Goal: Communication & Community: Connect with others

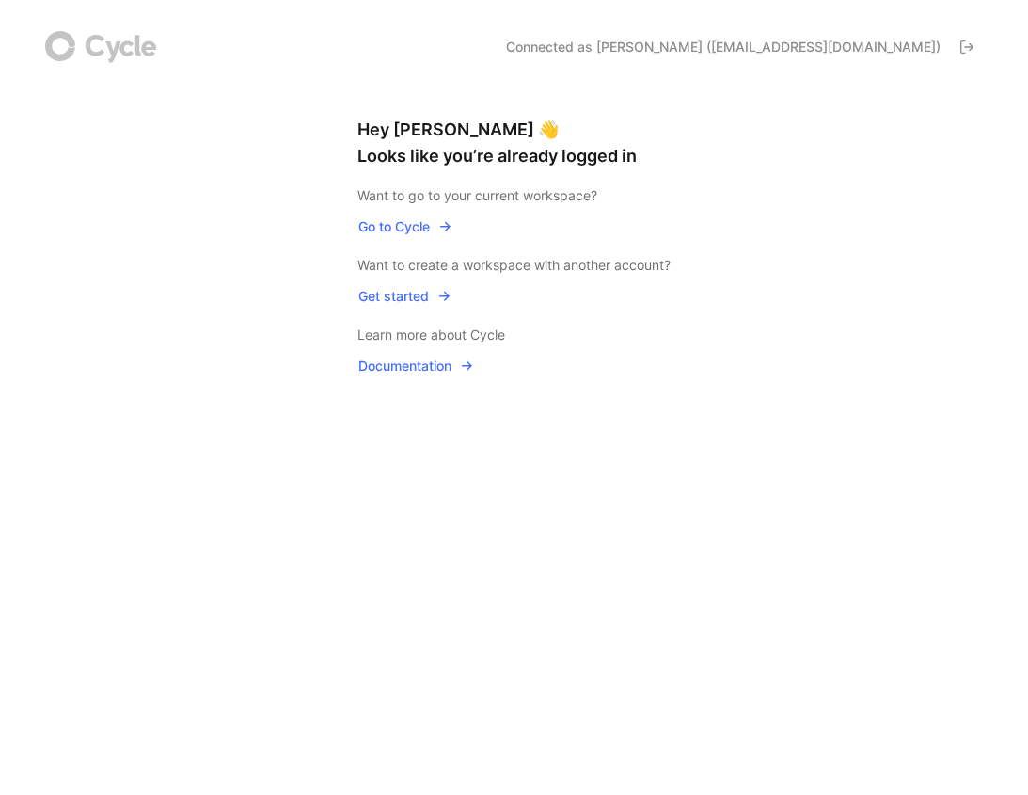
click at [389, 227] on span "Go to Cycle" at bounding box center [405, 226] width 94 height 23
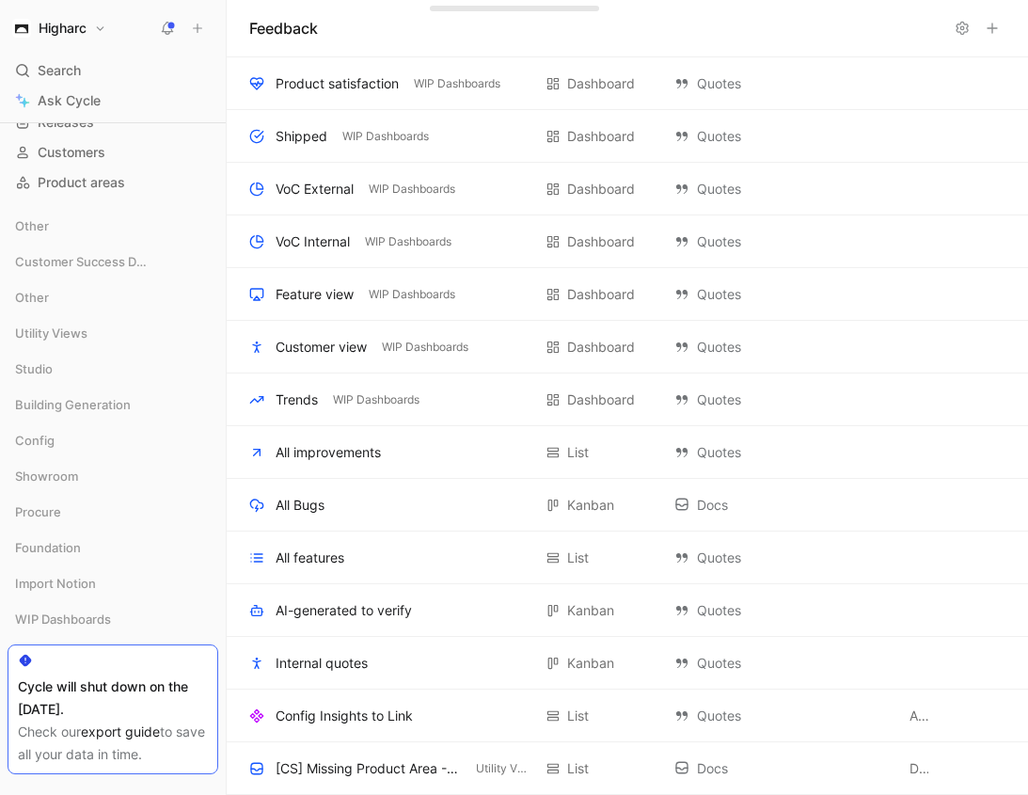
scroll to position [216, 0]
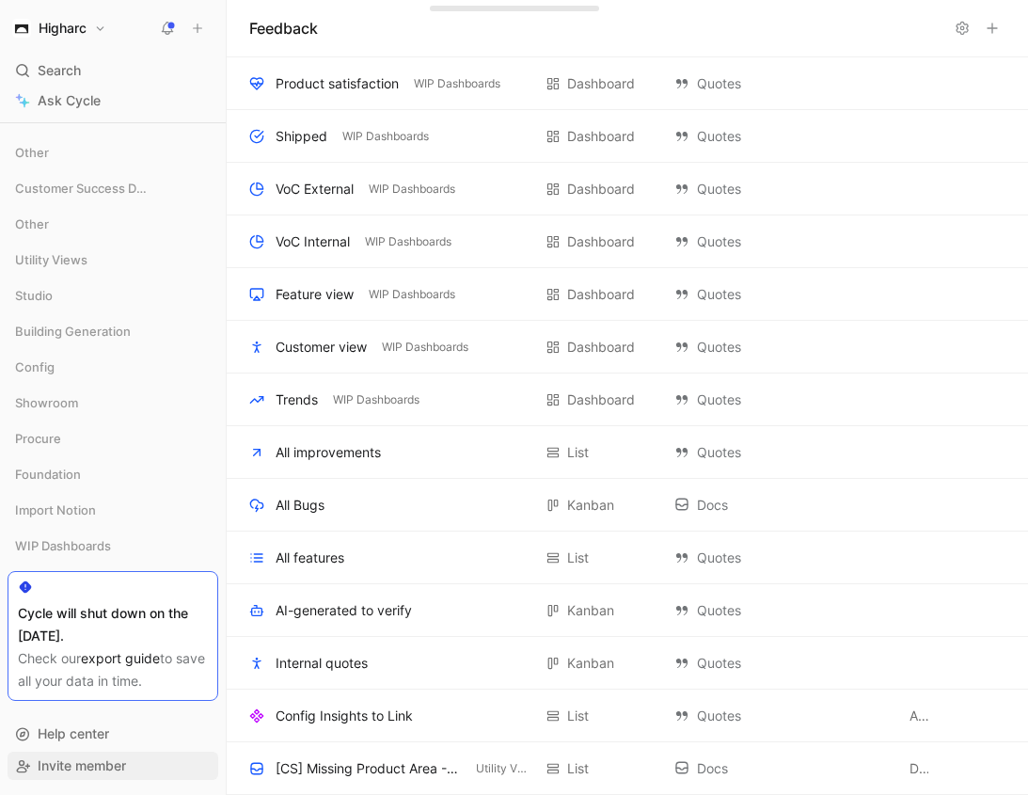
click at [84, 769] on span "Invite member" at bounding box center [82, 765] width 88 height 16
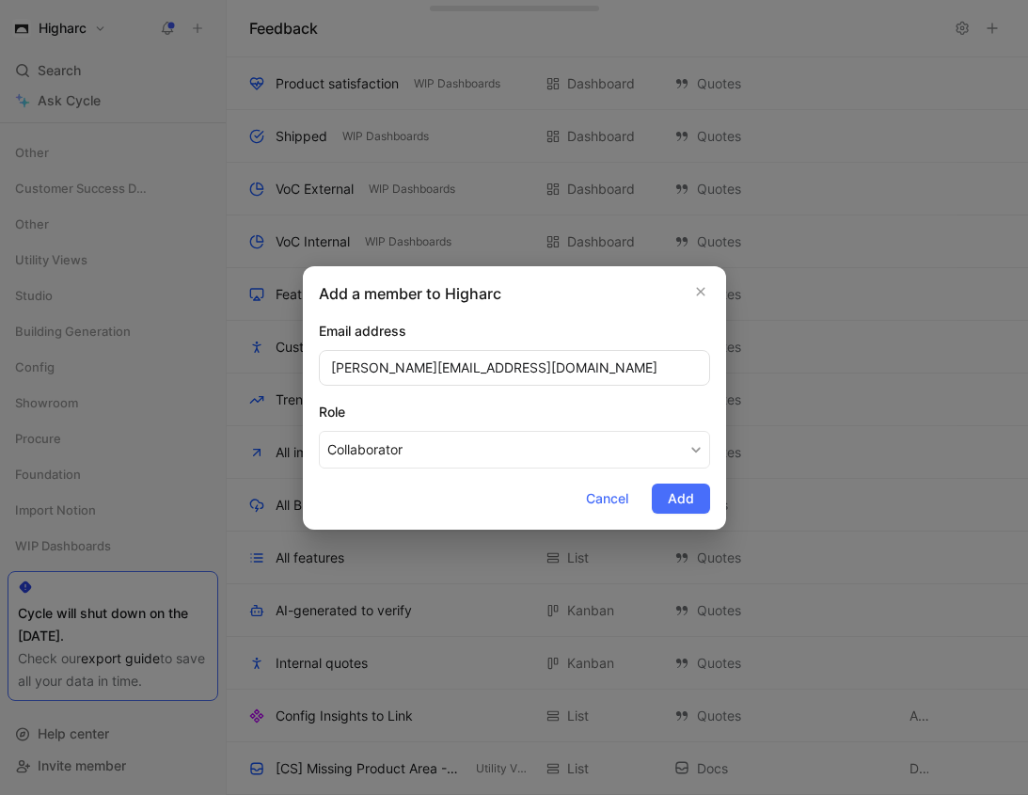
type input "[PERSON_NAME][EMAIL_ADDRESS][DOMAIN_NAME]"
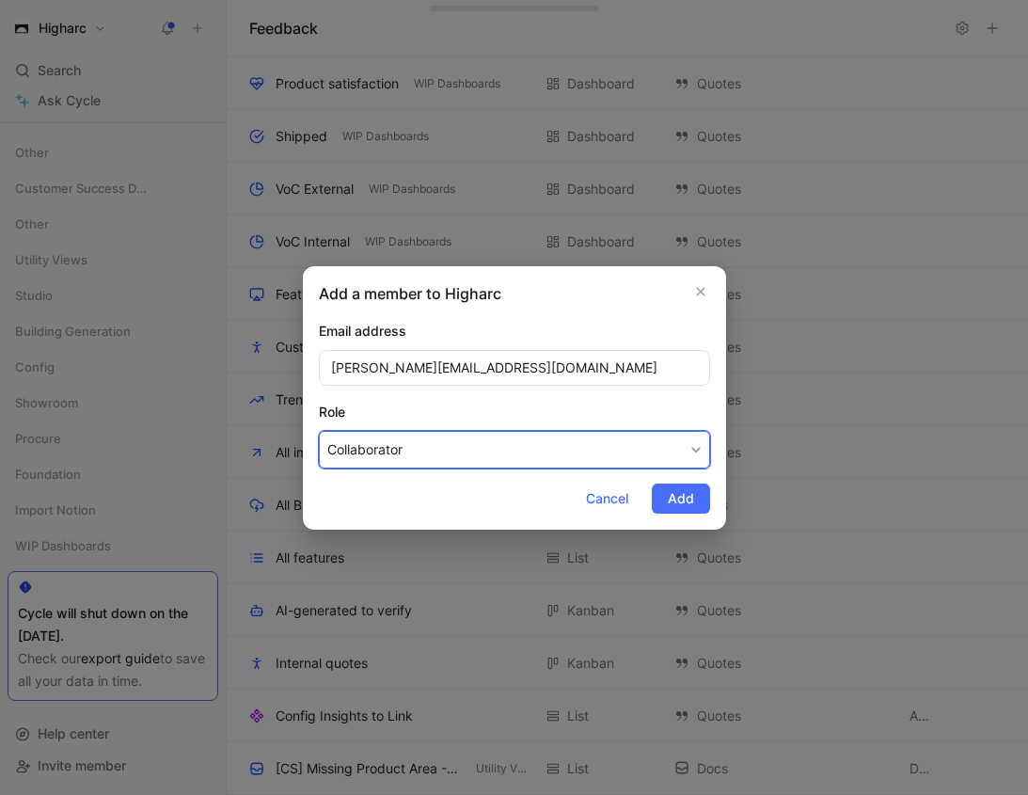
click at [498, 461] on button "Collaborator" at bounding box center [514, 450] width 391 height 38
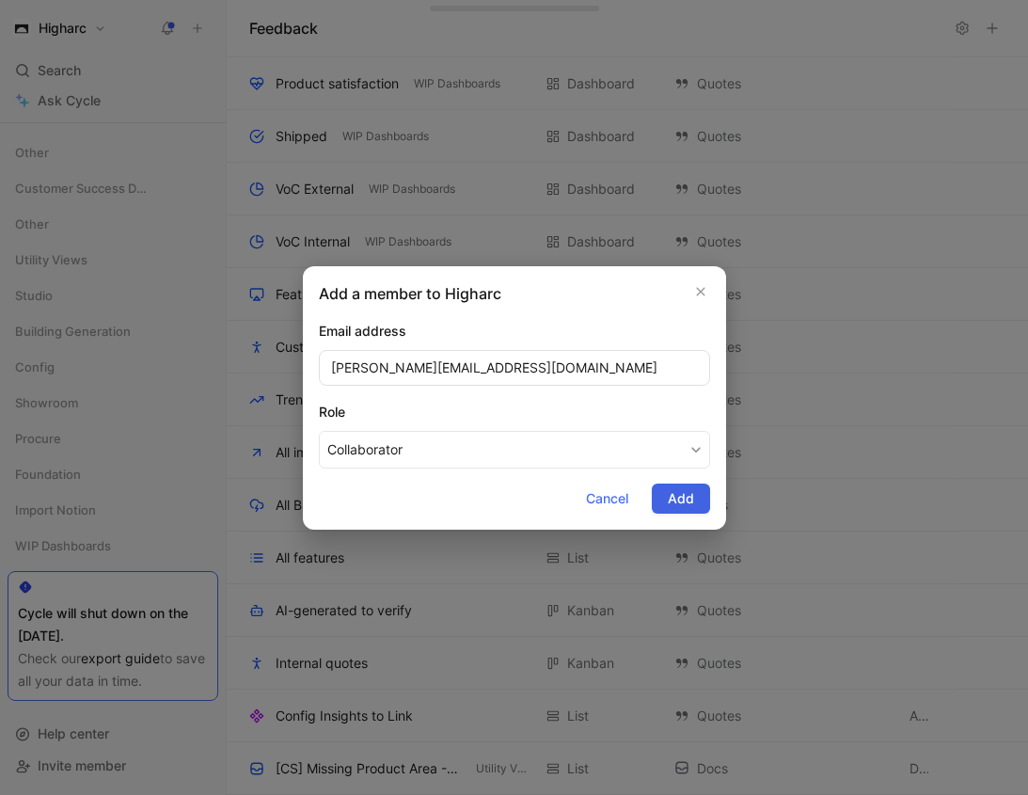
click at [685, 500] on span "Add" at bounding box center [681, 498] width 26 height 23
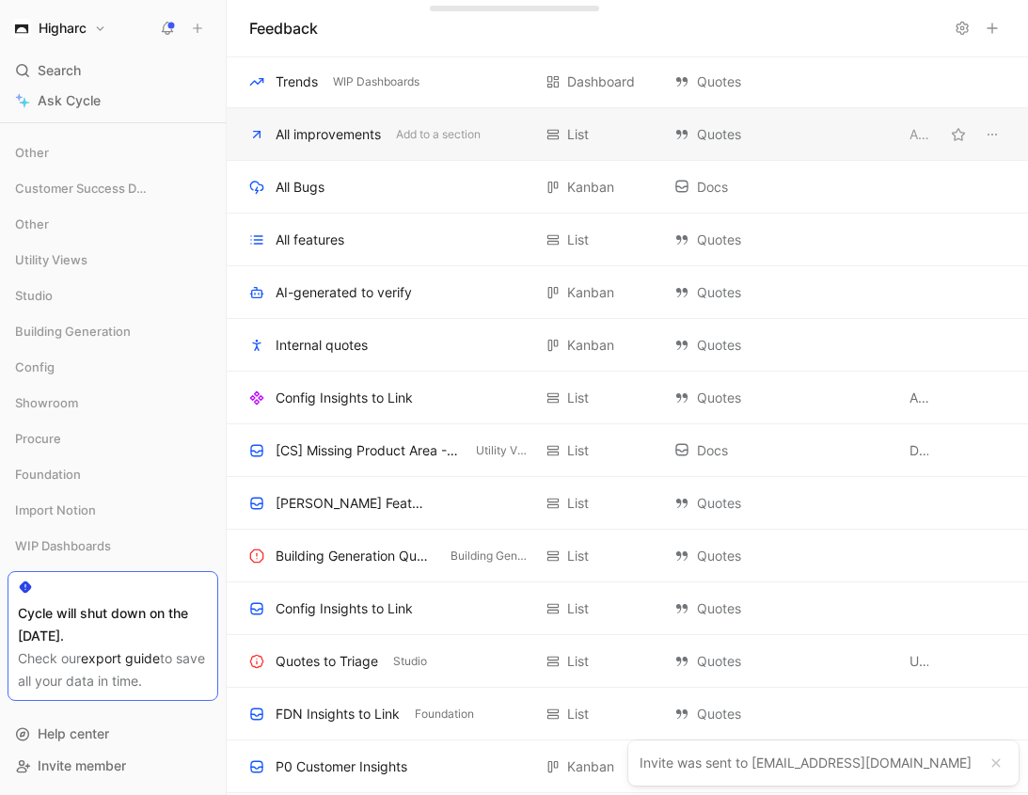
scroll to position [0, 0]
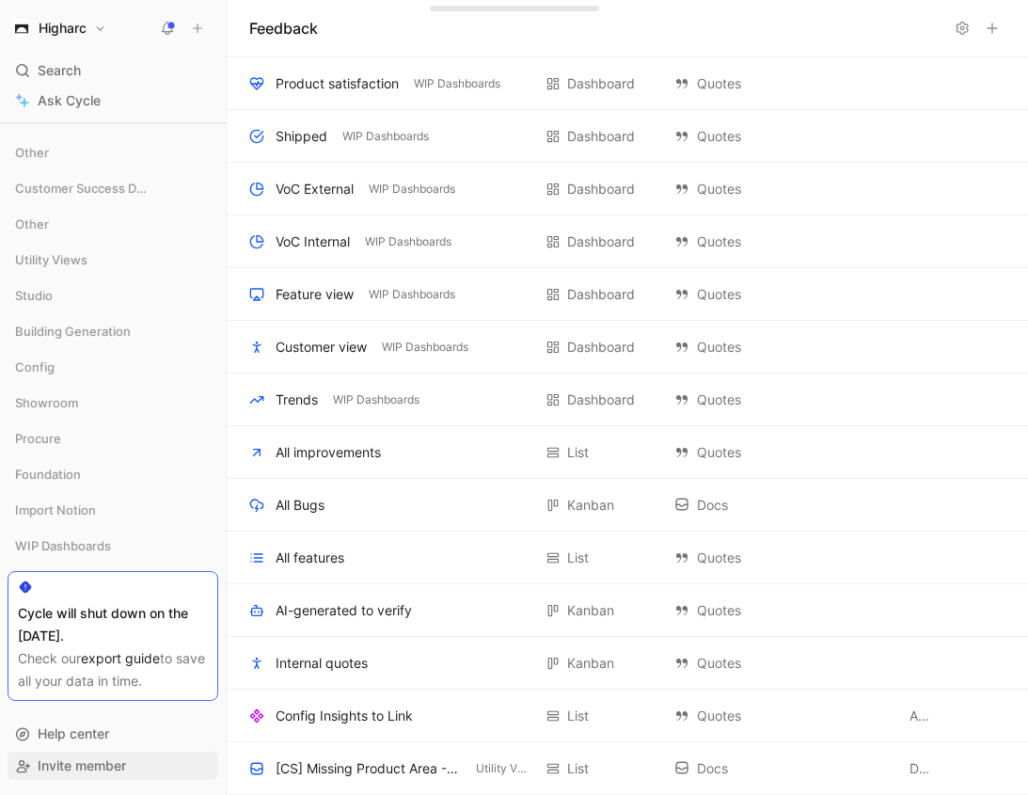
click at [68, 765] on span "Invite member" at bounding box center [82, 765] width 88 height 16
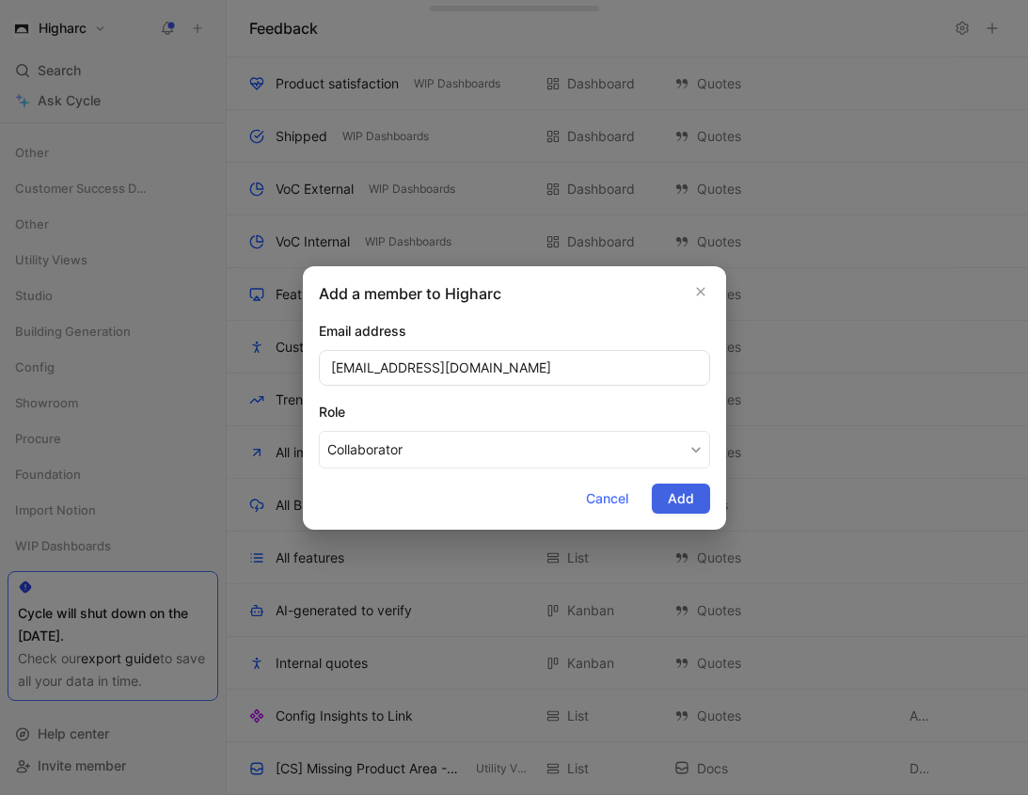
type input "[EMAIL_ADDRESS][DOMAIN_NAME]"
click at [685, 505] on span "Add" at bounding box center [681, 498] width 26 height 23
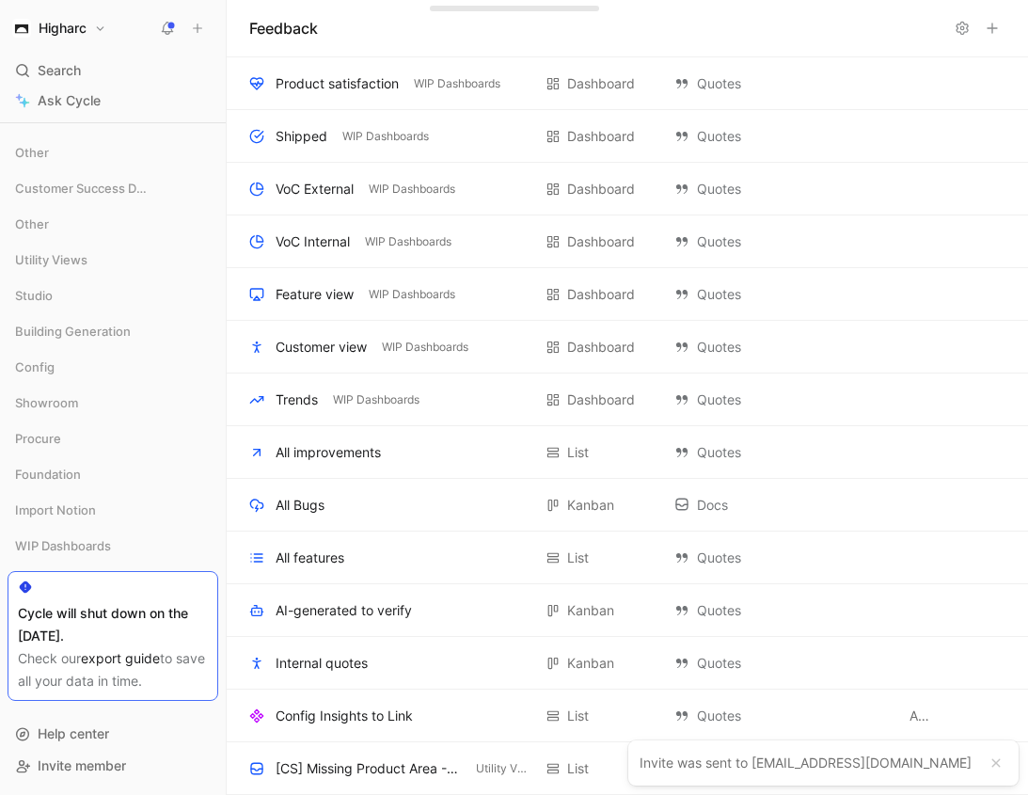
click at [60, 33] on h1 "Higharc" at bounding box center [63, 28] width 48 height 17
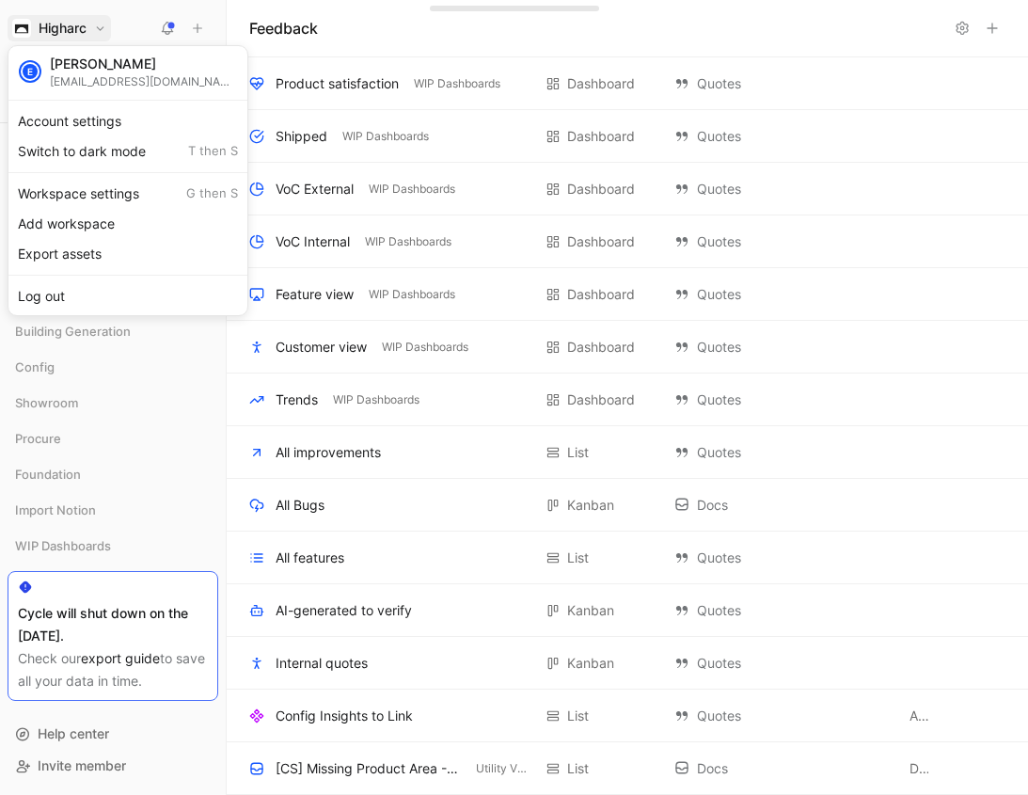
click at [82, 765] on div at bounding box center [514, 397] width 1028 height 795
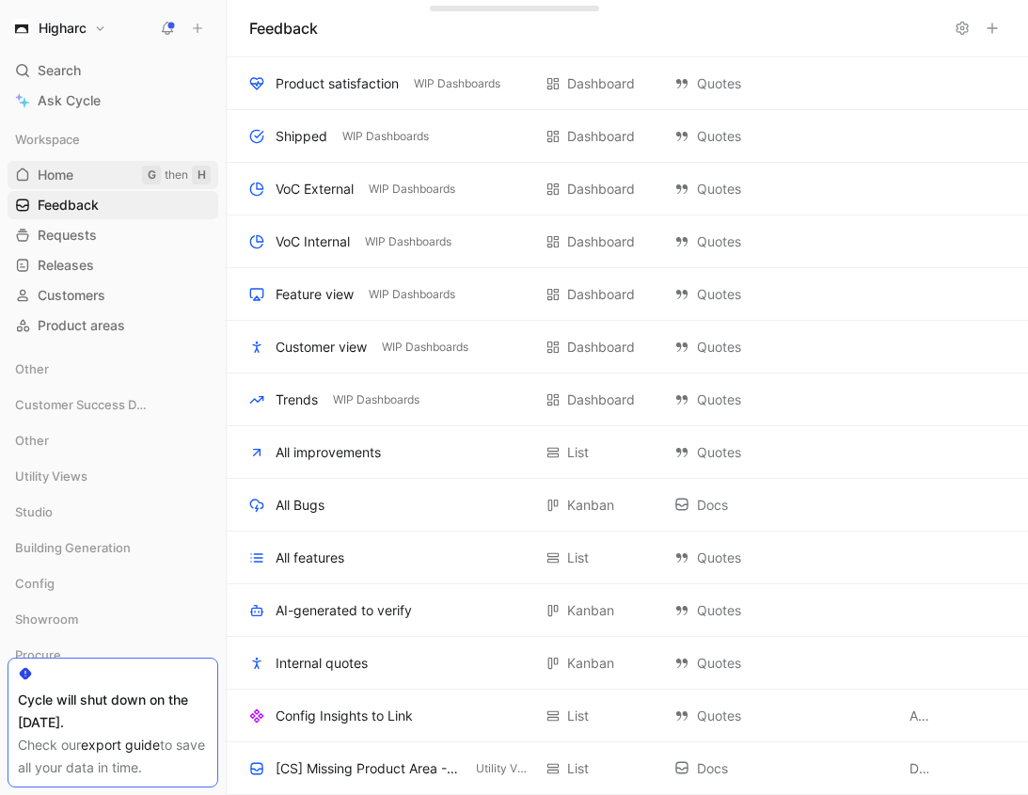
click at [57, 175] on span "Home" at bounding box center [56, 175] width 36 height 19
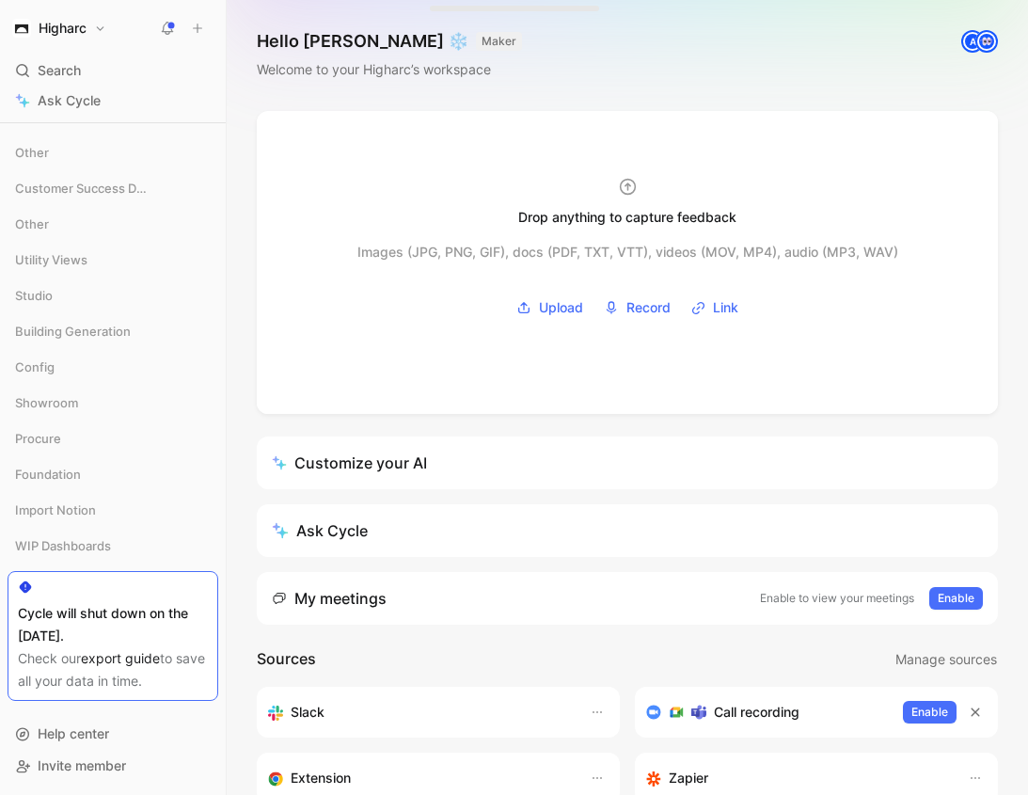
click at [98, 23] on button "Higharc" at bounding box center [59, 28] width 103 height 26
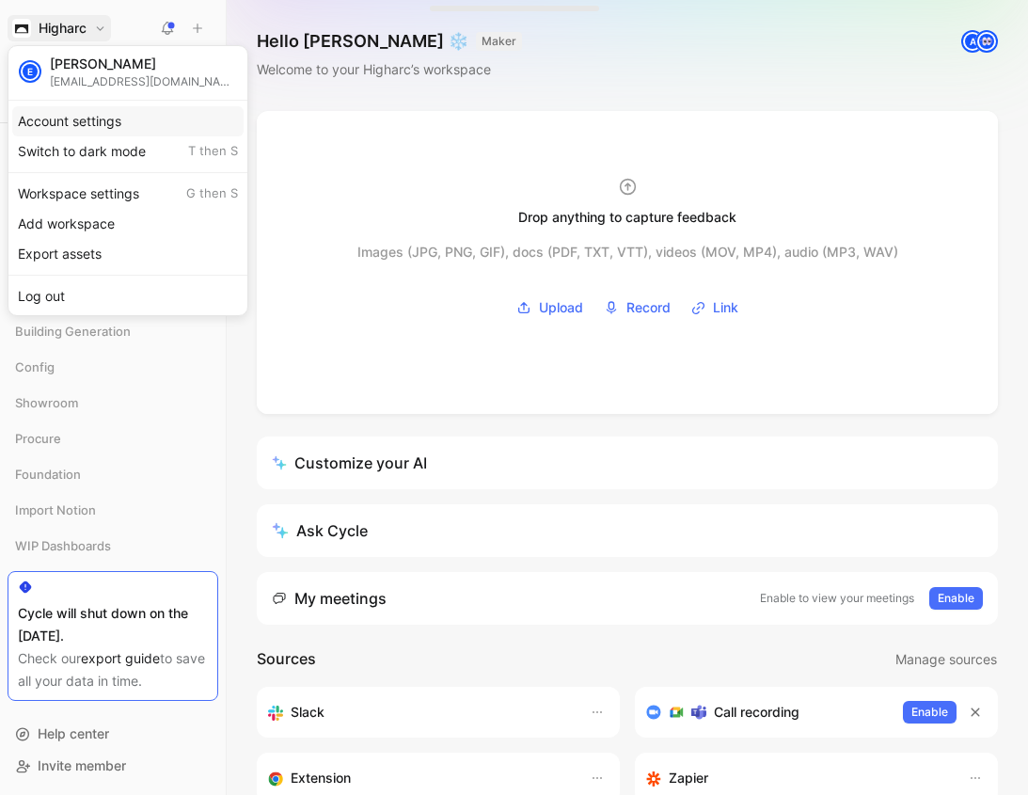
click at [118, 123] on div "Account settings" at bounding box center [127, 121] width 231 height 30
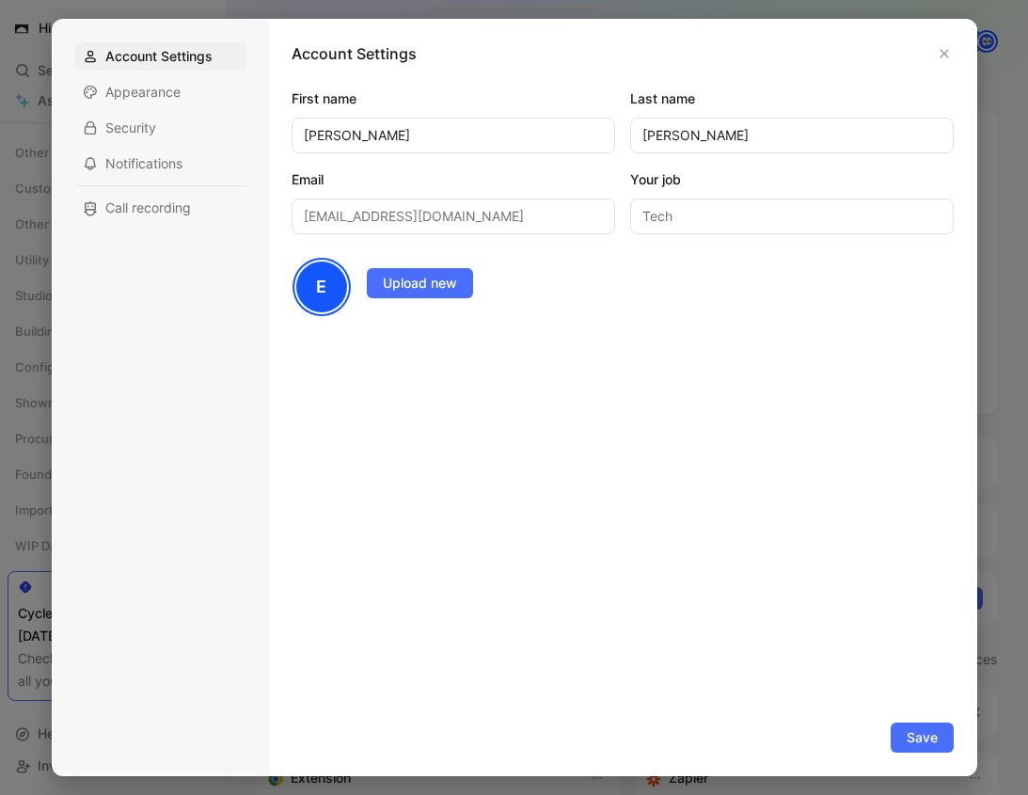
click at [16, 264] on div at bounding box center [514, 397] width 1028 height 795
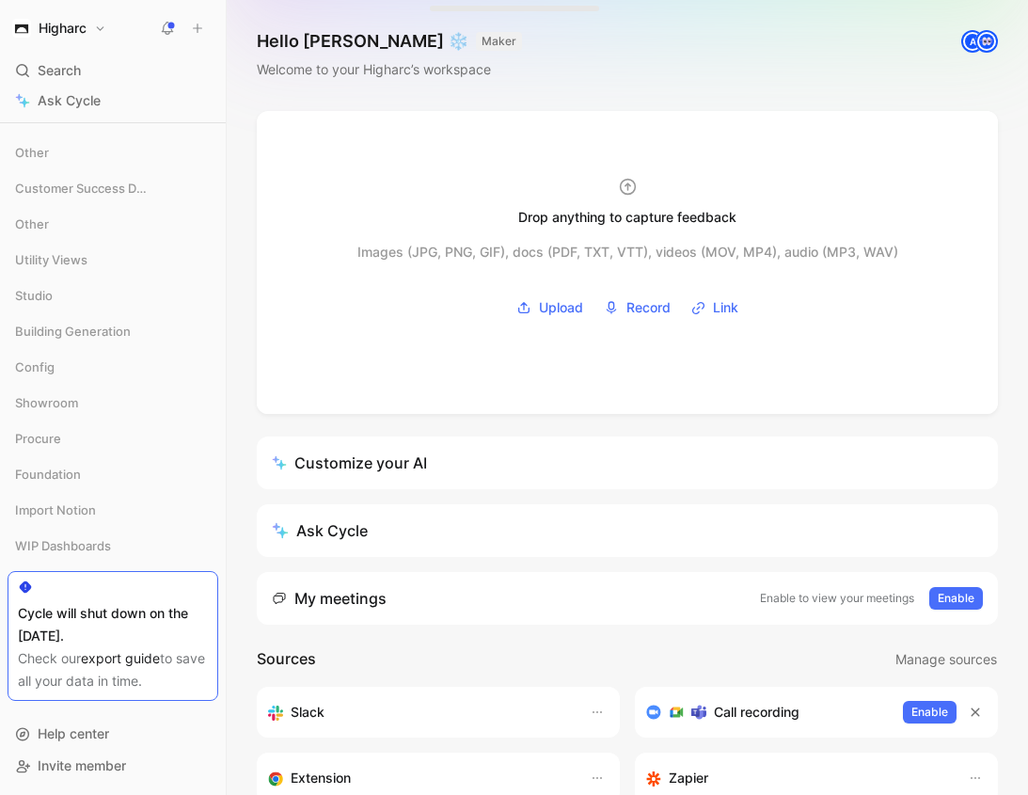
click at [55, 28] on h1 "Higharc" at bounding box center [63, 28] width 48 height 17
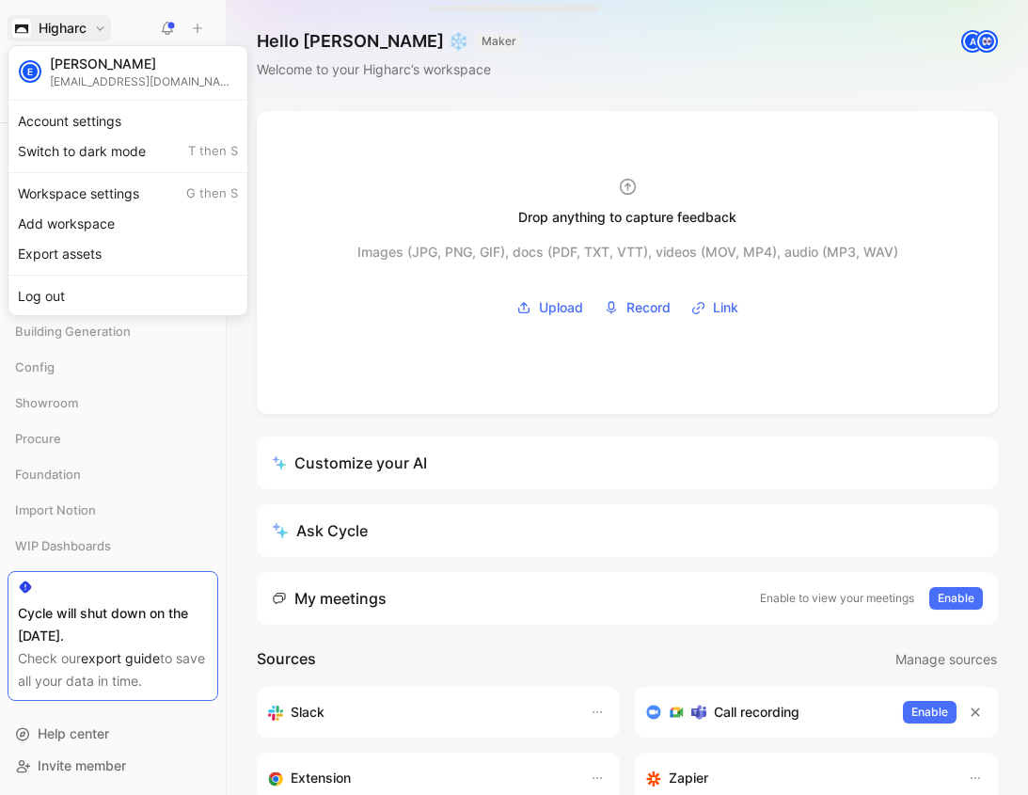
click at [191, 431] on div at bounding box center [514, 397] width 1028 height 795
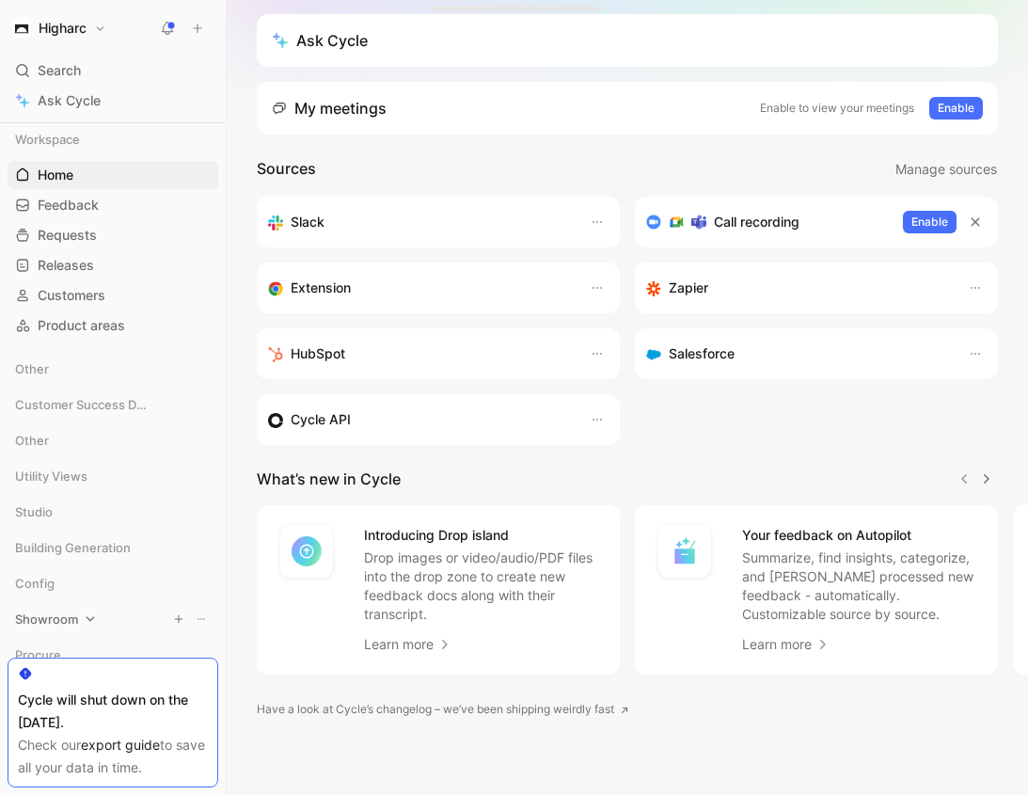
scroll to position [216, 0]
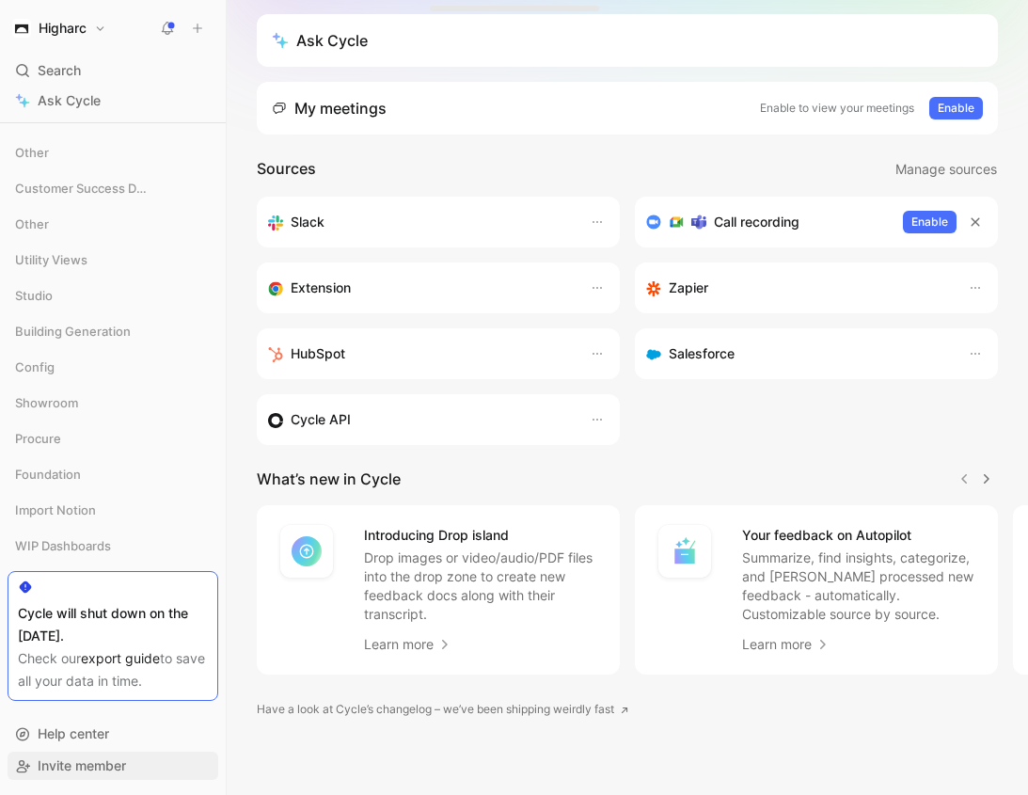
click at [102, 763] on span "Invite member" at bounding box center [82, 765] width 88 height 16
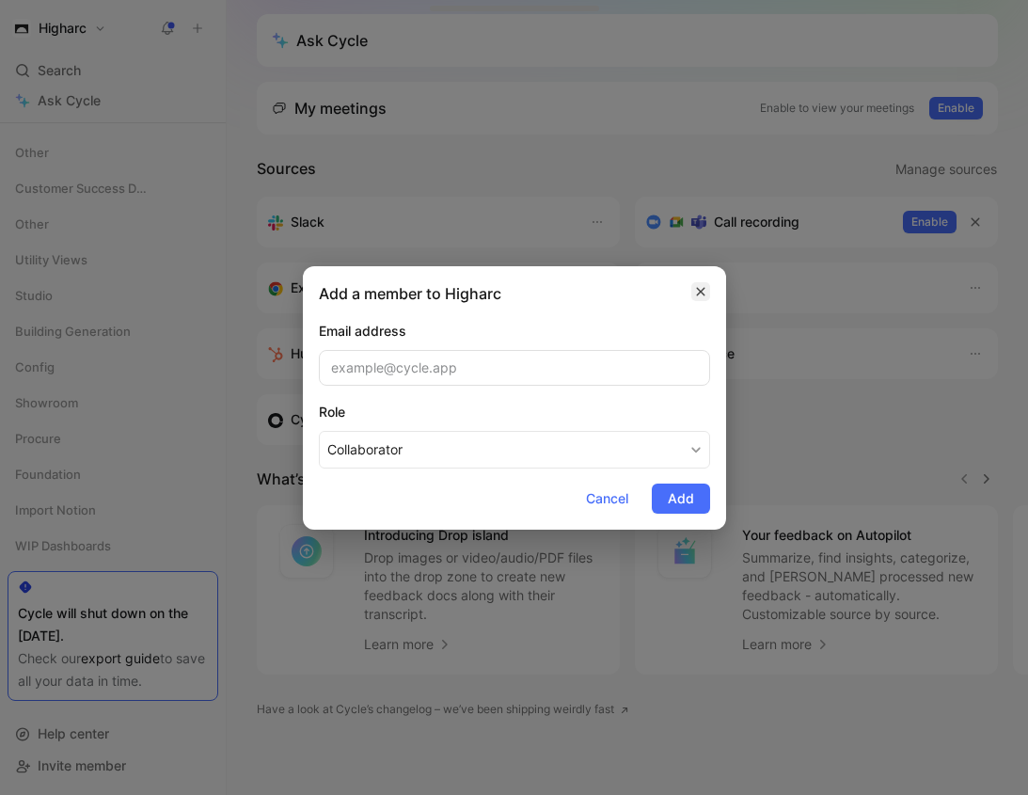
click at [700, 292] on icon "button" at bounding box center [700, 291] width 8 height 8
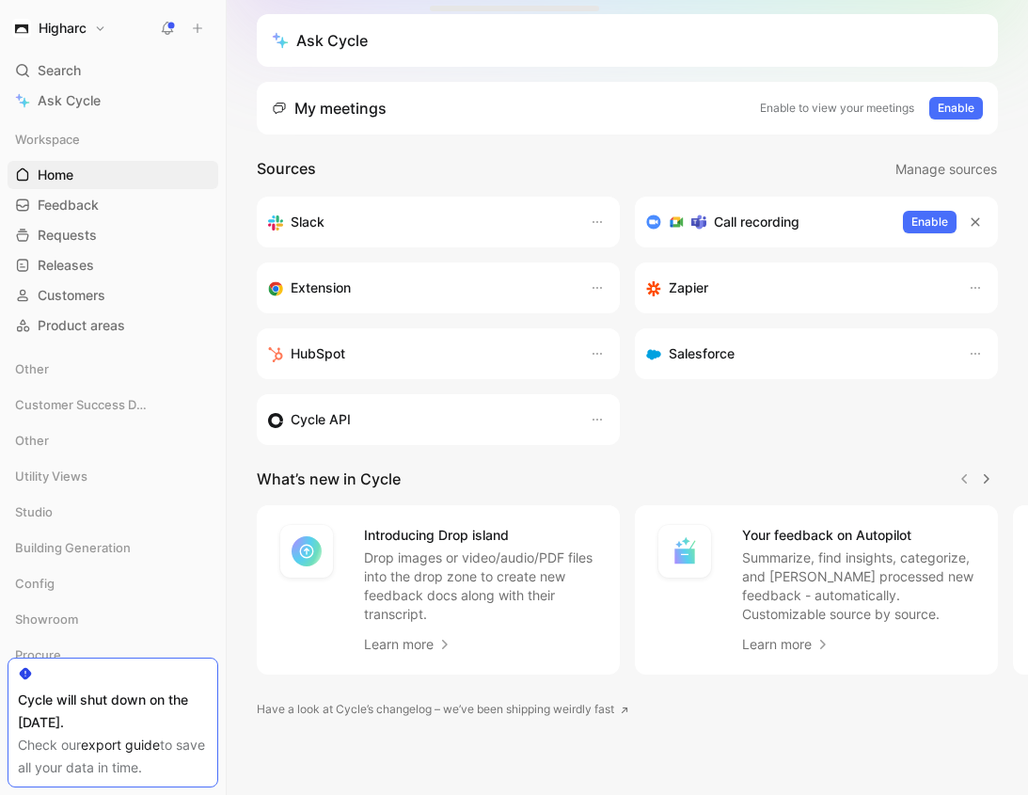
scroll to position [0, 0]
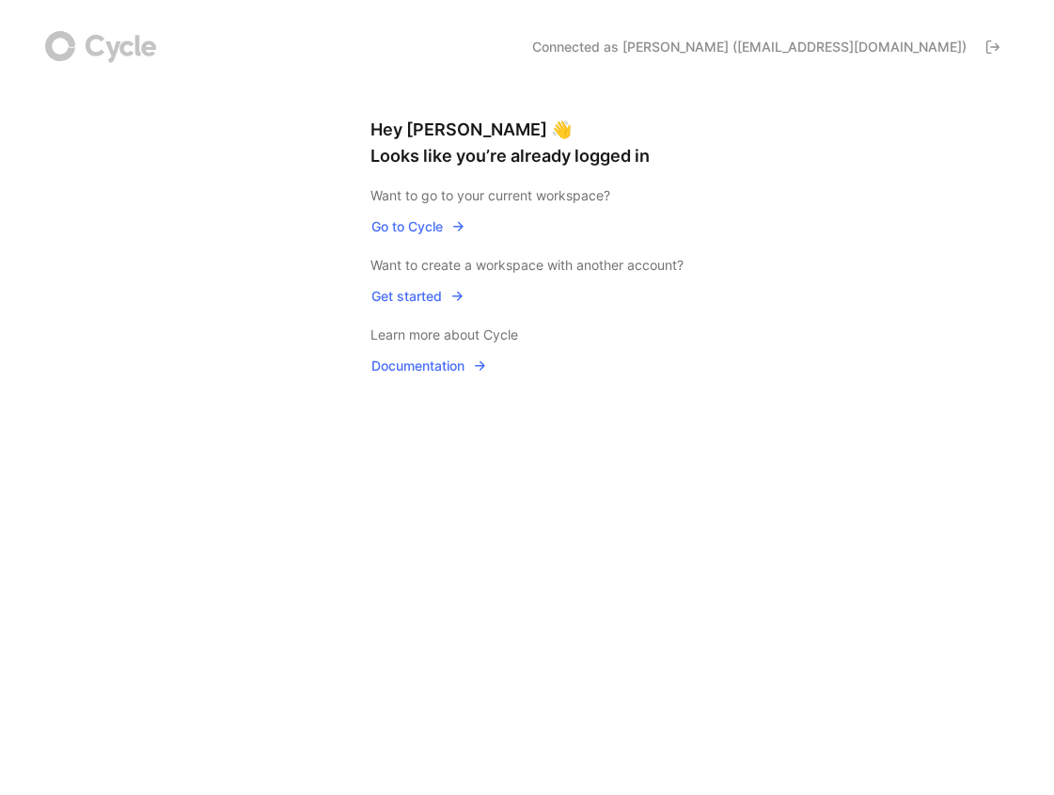
click at [406, 231] on span "Go to Cycle" at bounding box center [418, 226] width 94 height 23
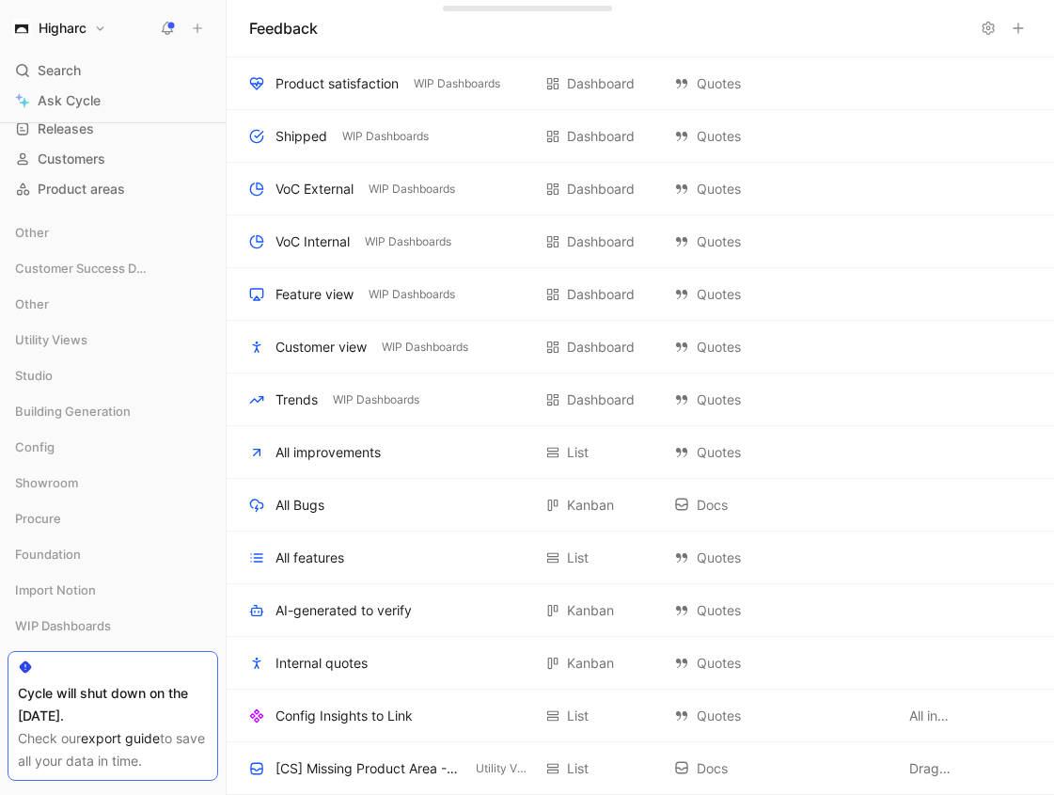
scroll to position [216, 0]
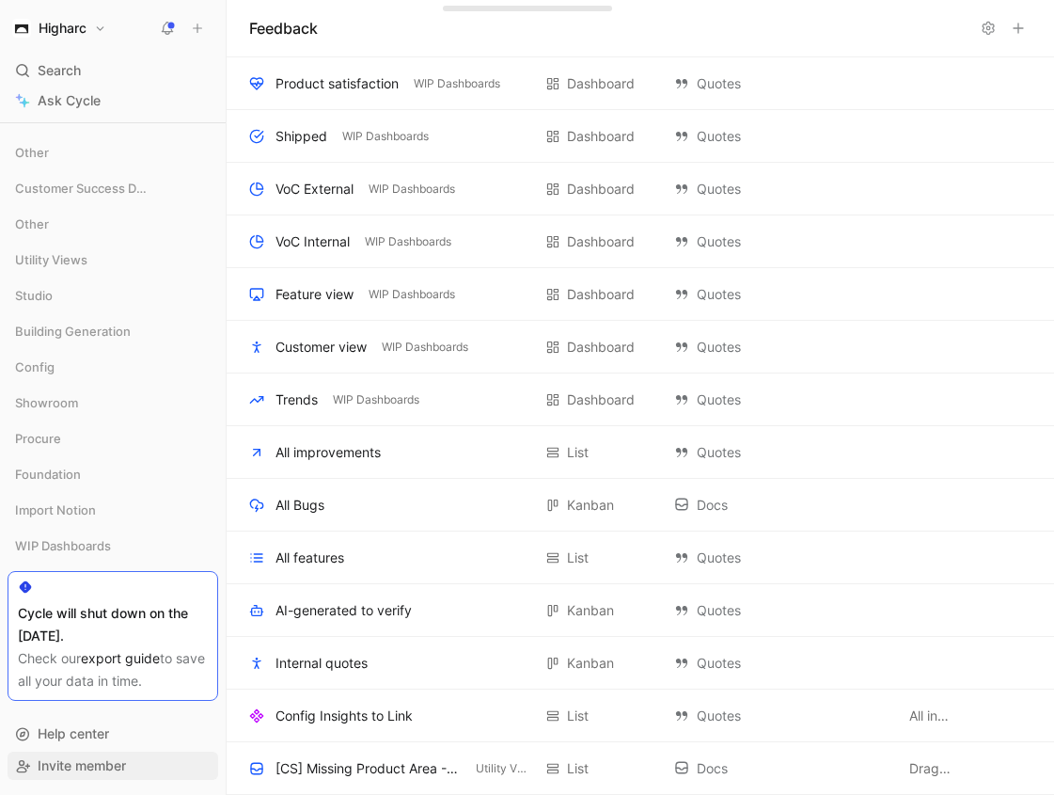
click at [65, 765] on span "Invite member" at bounding box center [82, 765] width 88 height 16
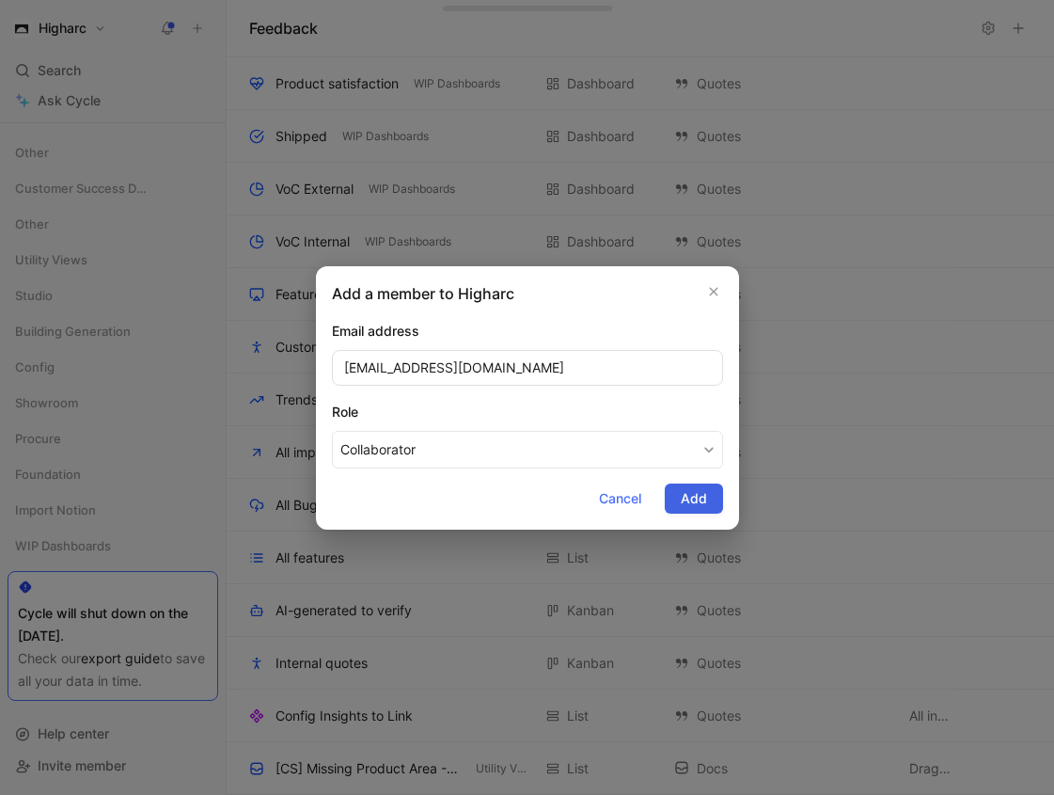
type input "katanahayden@higharc.com"
click at [702, 493] on span "Add" at bounding box center [694, 498] width 26 height 23
